Goal: Find contact information

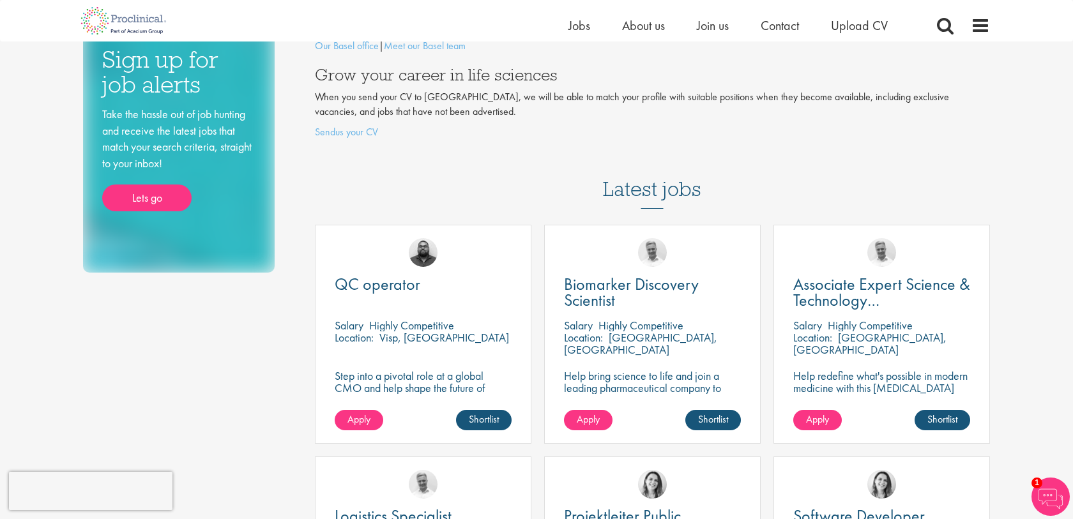
scroll to position [126, 0]
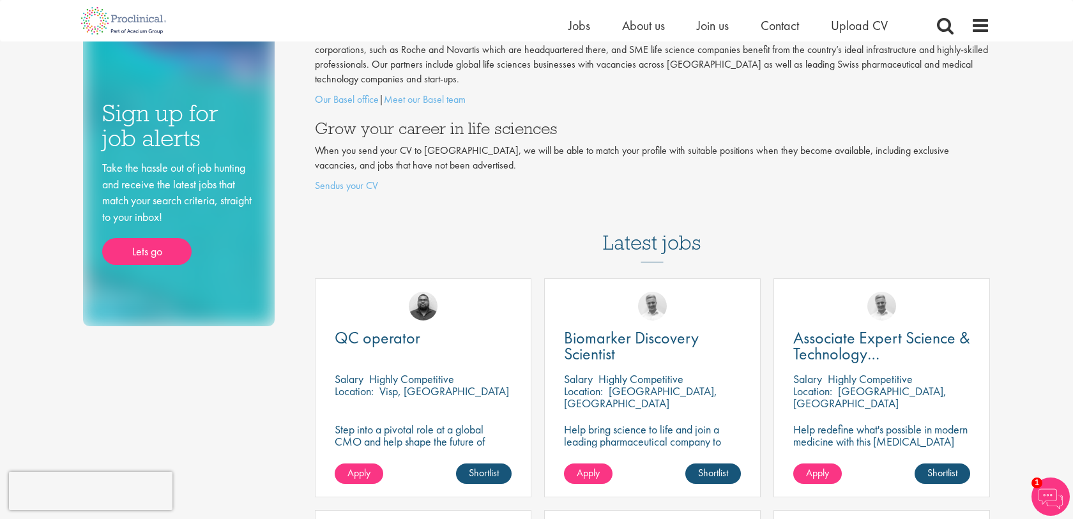
click at [785, 16] on li "Contact" at bounding box center [779, 25] width 38 height 19
click at [782, 20] on span "Contact" at bounding box center [779, 25] width 38 height 17
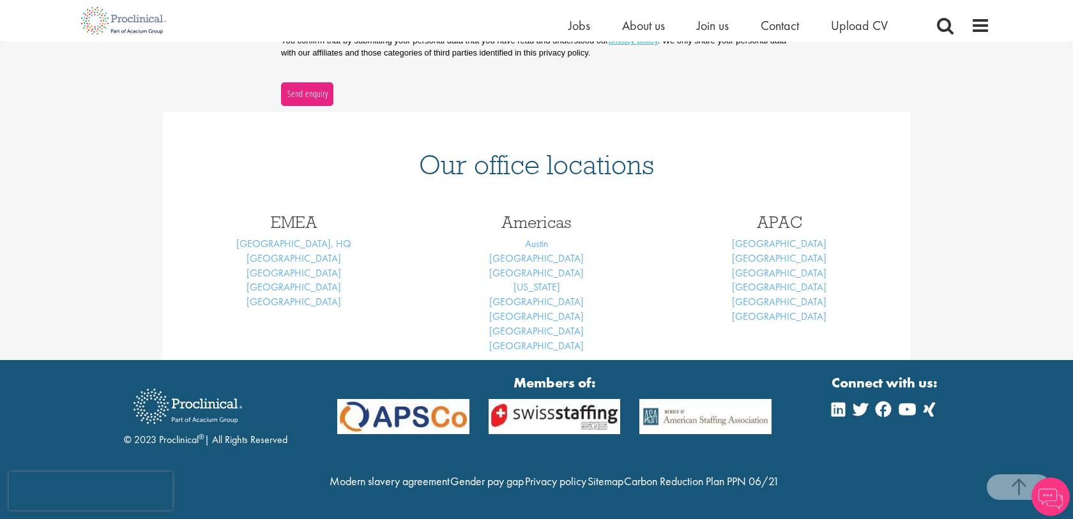
scroll to position [485, 0]
click at [301, 252] on link "[GEOGRAPHIC_DATA]" at bounding box center [293, 258] width 94 height 13
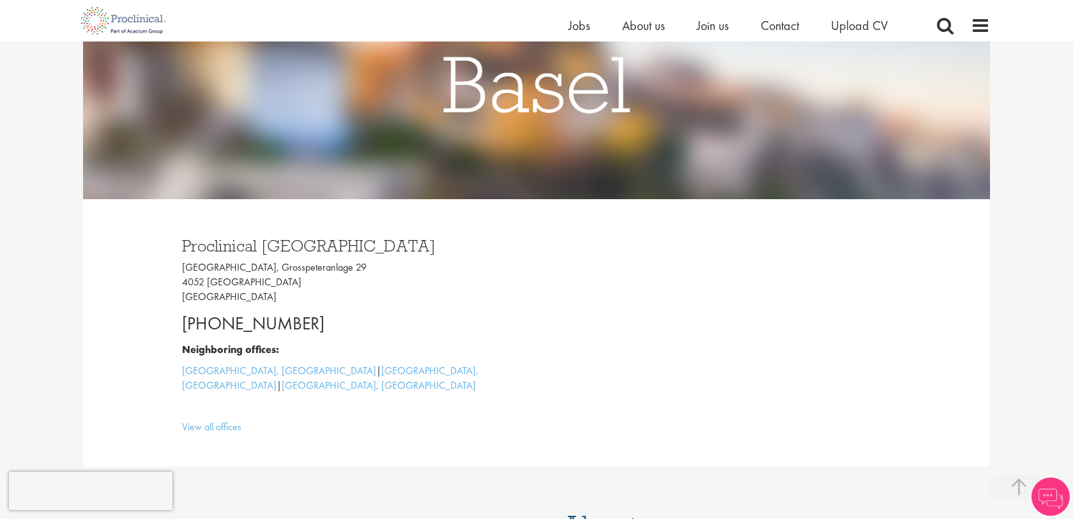
scroll to position [304, 0]
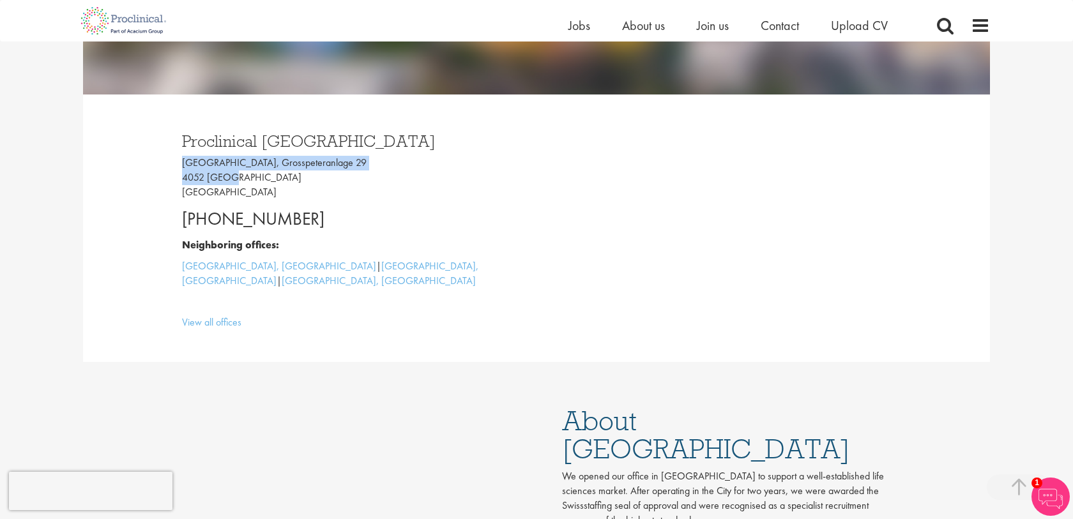
drag, startPoint x: 176, startPoint y: 159, endPoint x: 328, endPoint y: 172, distance: 153.1
click at [328, 172] on div "Proclinical [GEOGRAPHIC_DATA] [GEOGRAPHIC_DATA], [STREET_ADDRESS] [PHONE_NUMBER…" at bounding box center [354, 228] width 364 height 216
copy p "[GEOGRAPHIC_DATA], Grosspeteranlage 29 4052 [GEOGRAPHIC_DATA]"
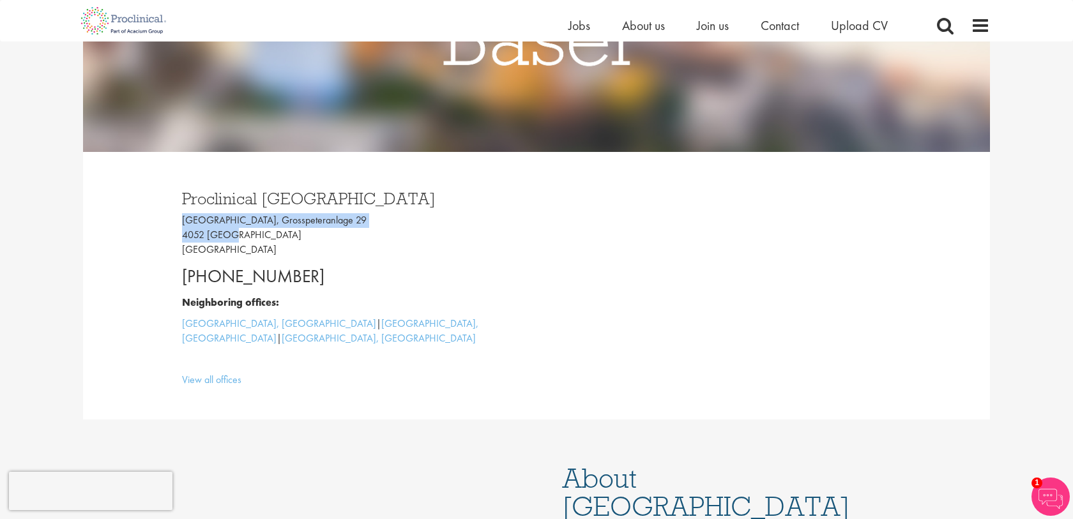
scroll to position [0, 0]
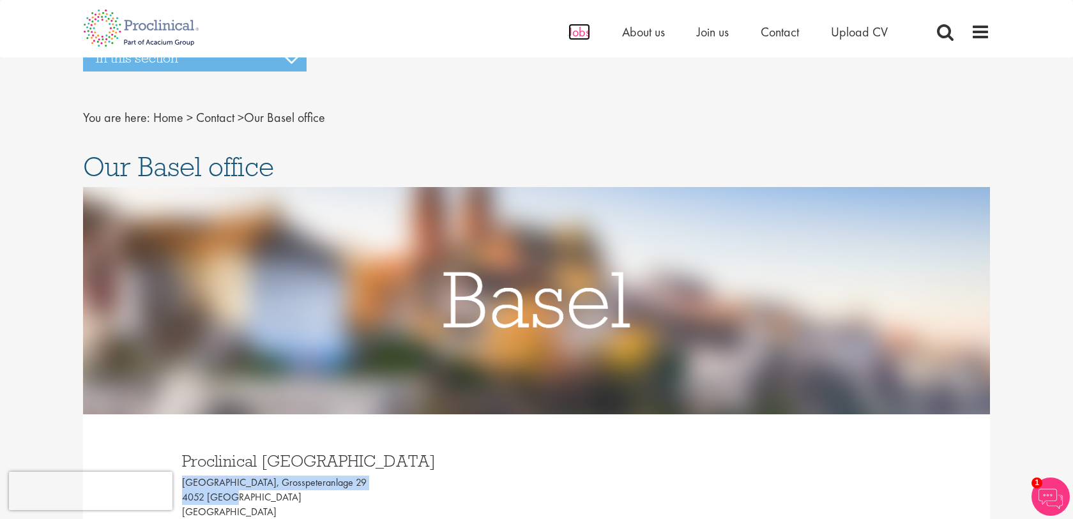
click at [581, 32] on span "Jobs" at bounding box center [579, 32] width 22 height 17
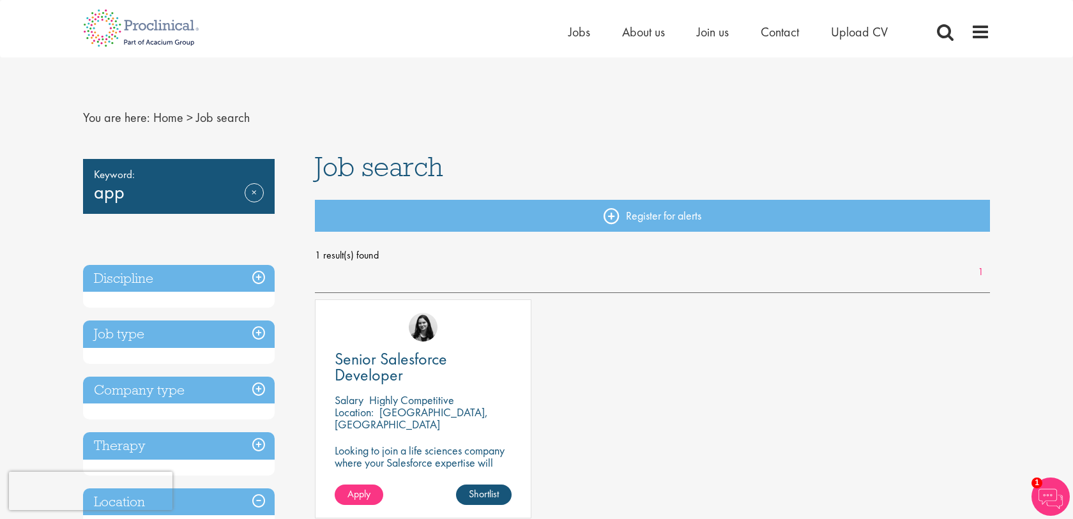
click at [337, 171] on span "Job search" at bounding box center [379, 166] width 128 height 34
click at [374, 193] on div "Job search Register for alerts 1 result(s) found 1 Senior Salesforce Developer …" at bounding box center [652, 392] width 695 height 479
click at [110, 186] on div "Keyword: app Remove" at bounding box center [179, 186] width 192 height 55
click at [252, 193] on link "Remove" at bounding box center [254, 201] width 19 height 37
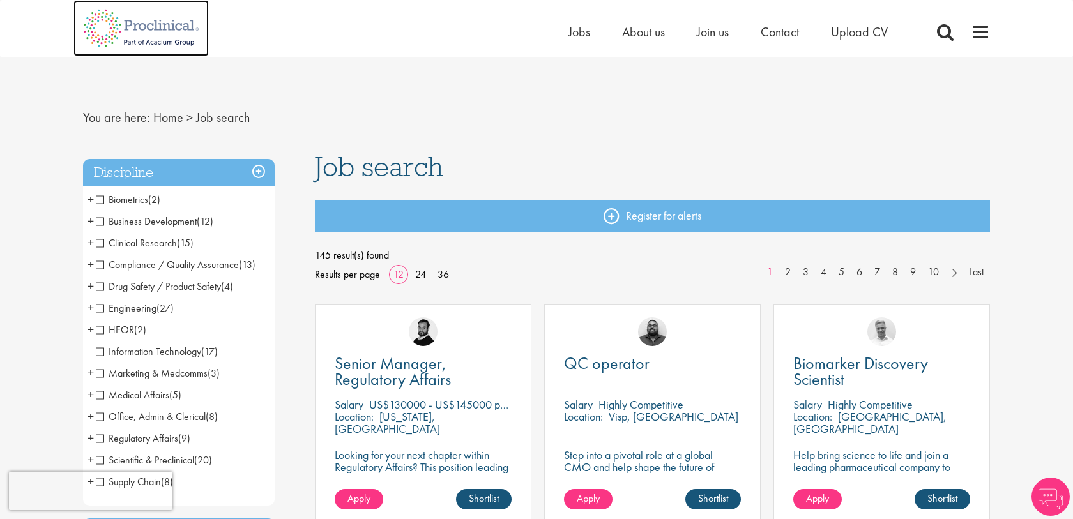
click at [134, 27] on img at bounding box center [140, 28] width 135 height 56
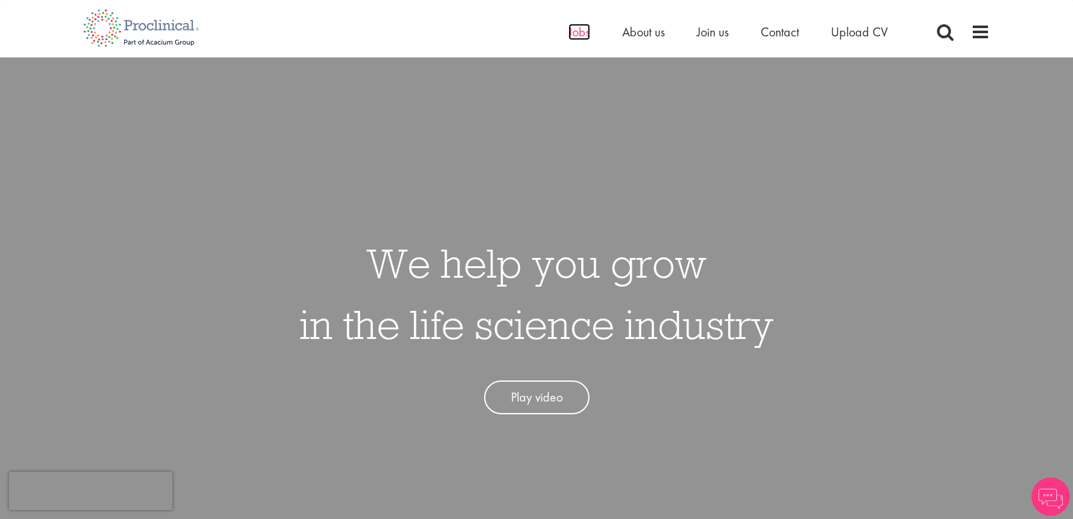
click at [575, 31] on span "Jobs" at bounding box center [579, 32] width 22 height 17
